Goal: Find specific page/section: Find specific page/section

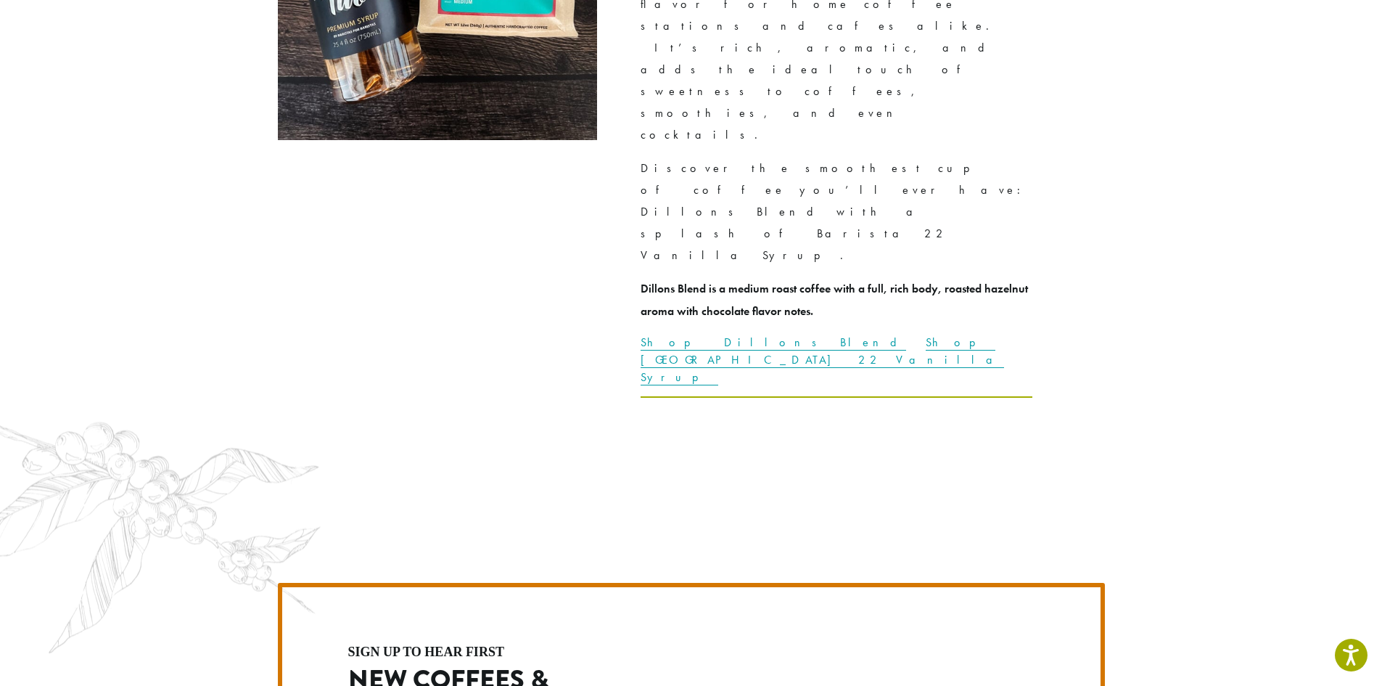
scroll to position [4099, 0]
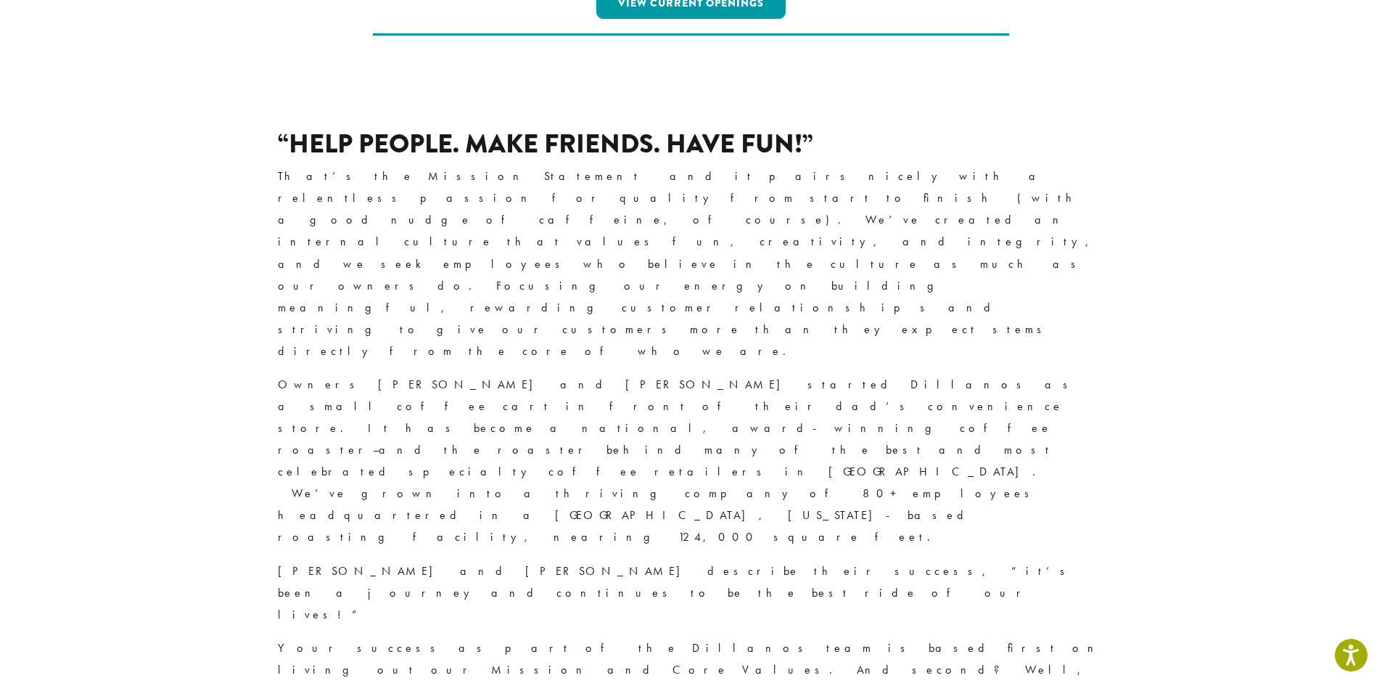
scroll to position [508, 0]
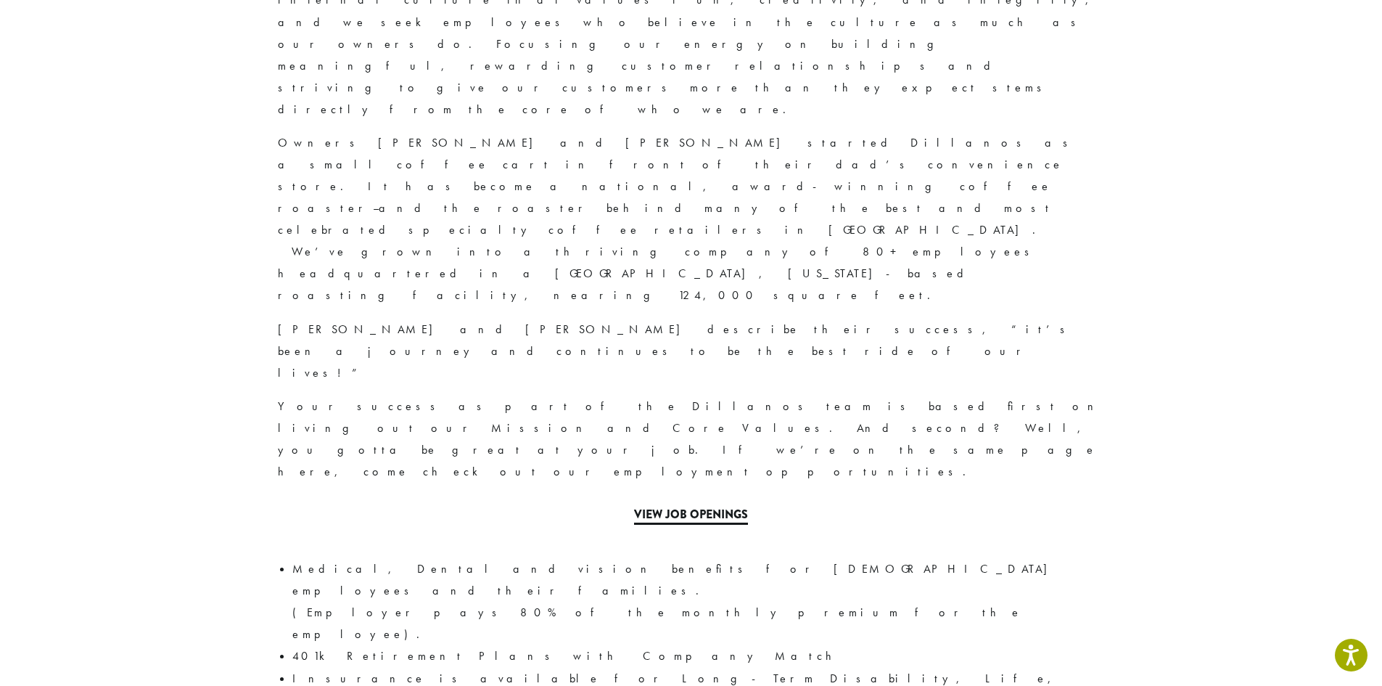
click at [696, 506] on link "View Job Openings" at bounding box center [691, 515] width 114 height 19
click at [715, 506] on link "View Job Openings" at bounding box center [691, 515] width 114 height 19
